Goal: Task Accomplishment & Management: Use online tool/utility

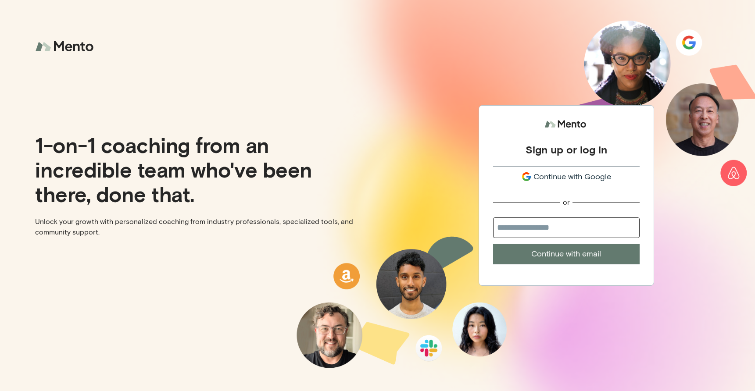
click at [561, 178] on span "Continue with Google" at bounding box center [573, 177] width 78 height 12
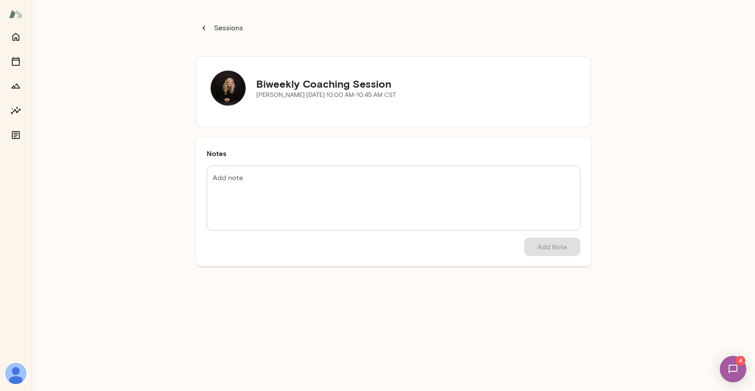
click at [334, 183] on textarea "Add note" at bounding box center [394, 198] width 362 height 50
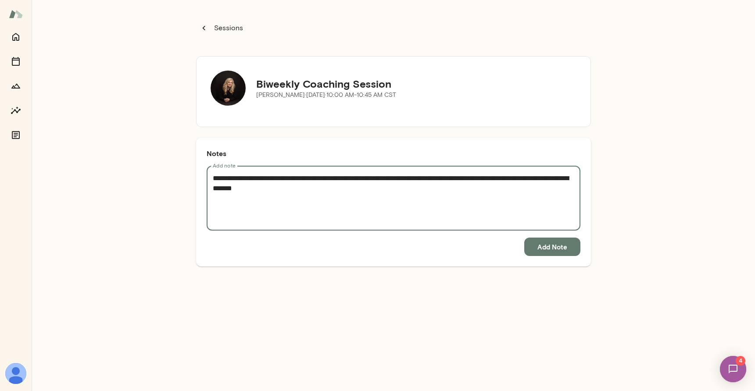
type textarea "**********"
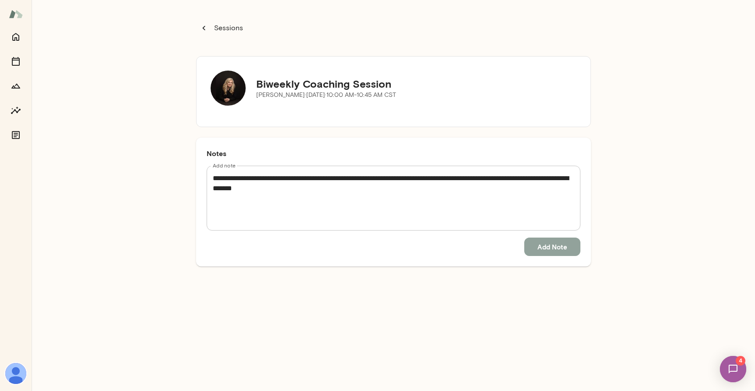
click at [550, 248] on button "Add Note" at bounding box center [552, 247] width 56 height 18
